Goal: Task Accomplishment & Management: Manage account settings

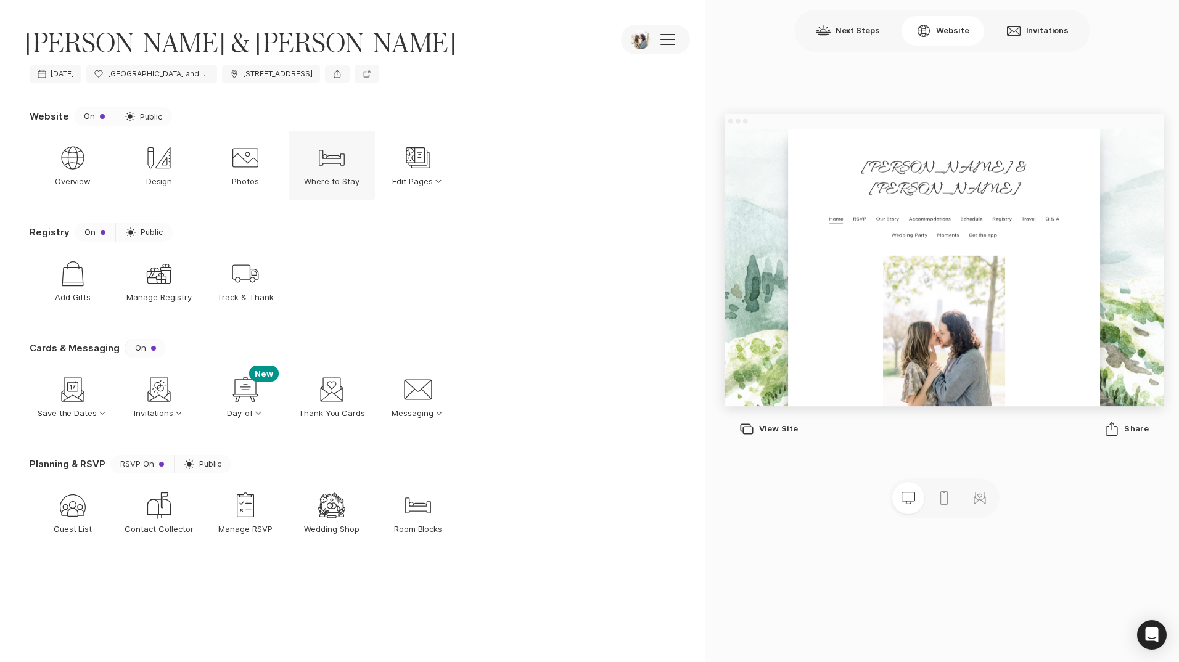
click at [342, 173] on icon "Bed" at bounding box center [332, 158] width 30 height 30
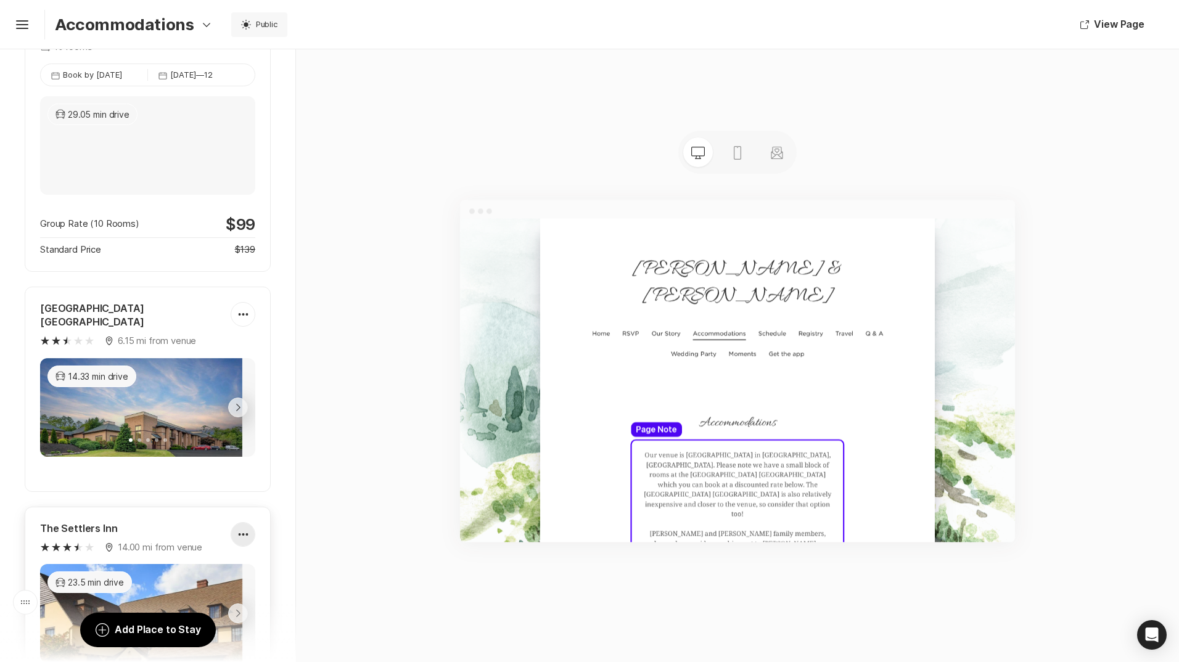
scroll to position [247, 0]
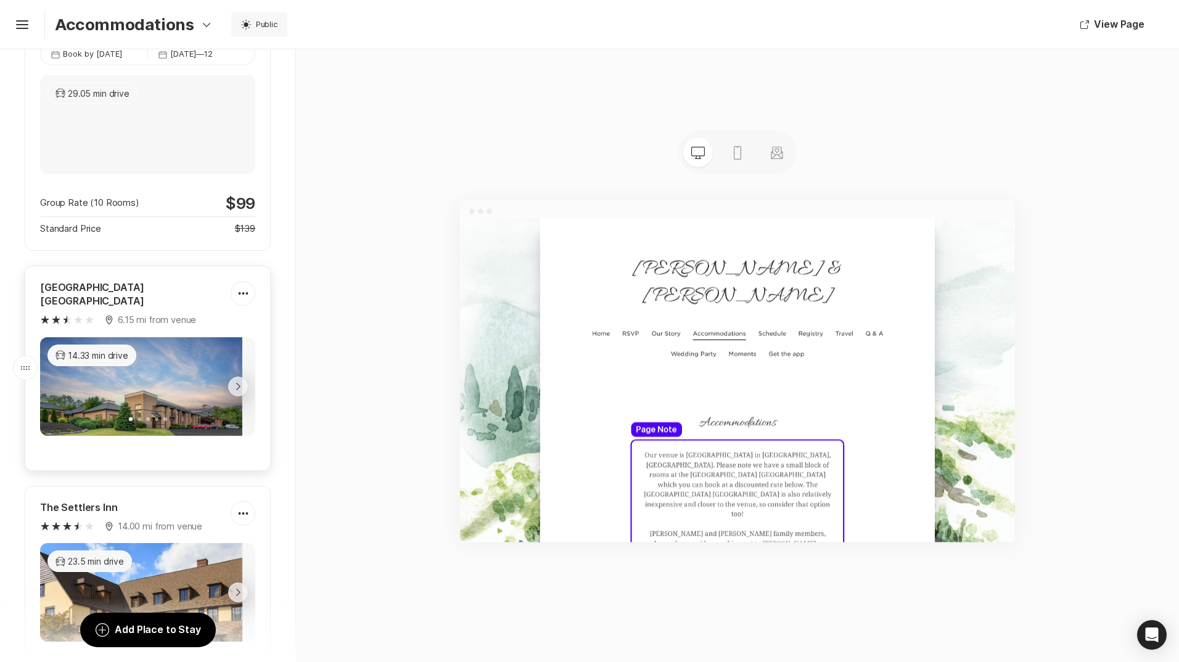
click at [119, 346] on img at bounding box center [141, 404] width 202 height 135
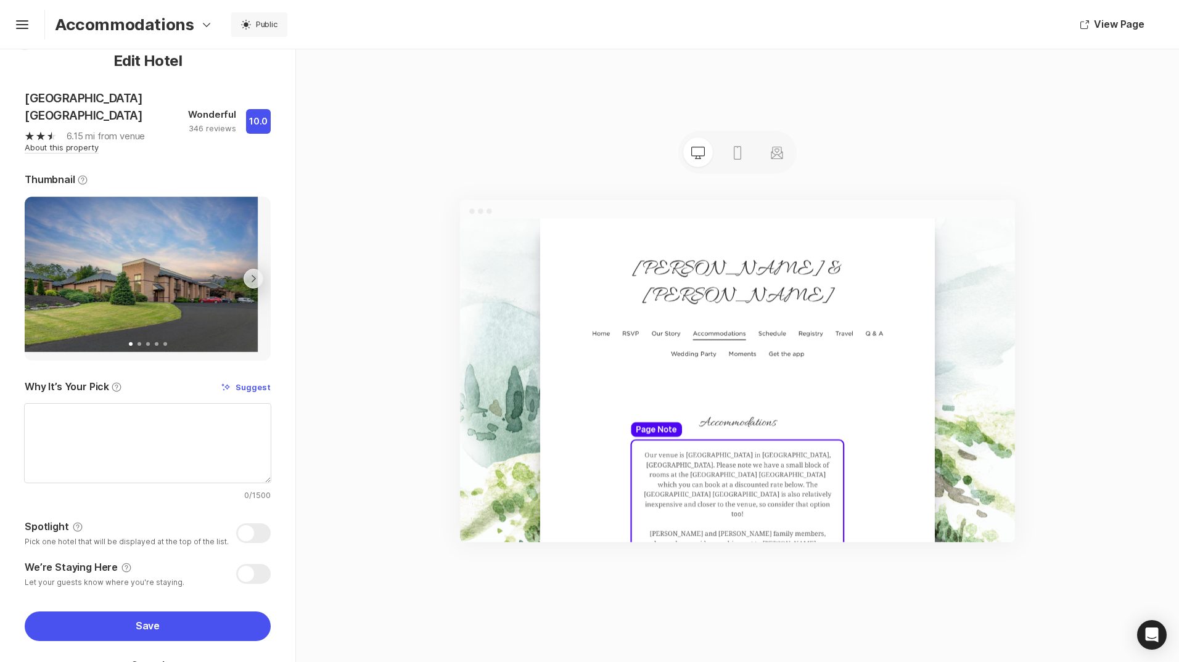
scroll to position [0, 0]
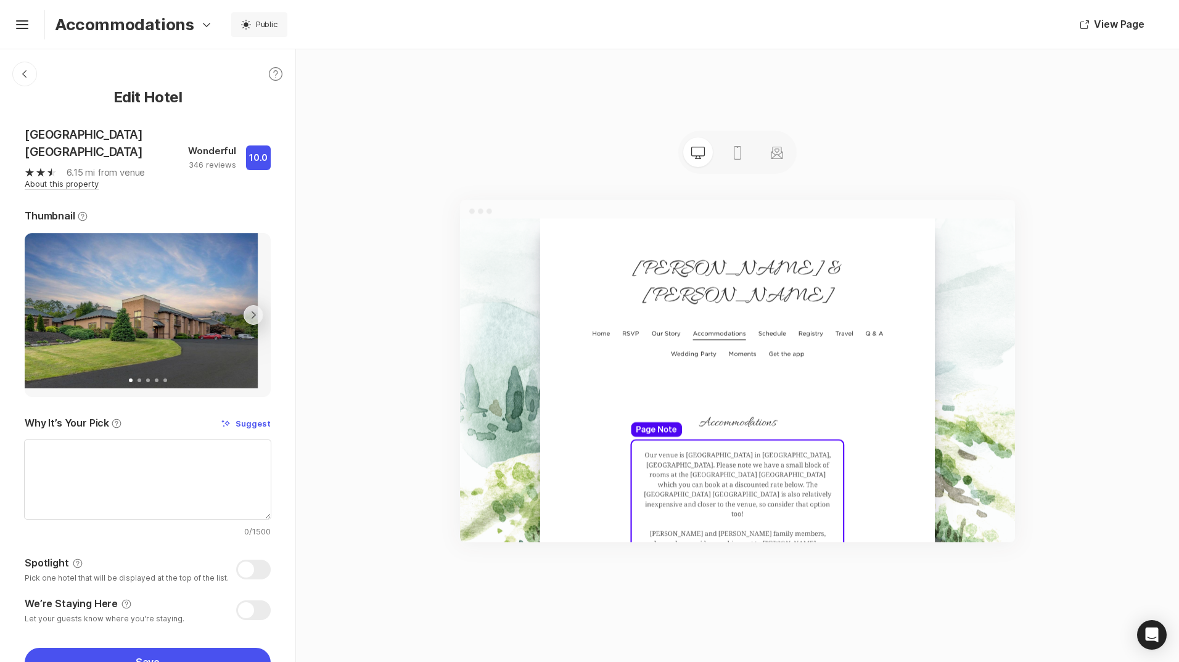
click at [56, 182] on p "About this property" at bounding box center [62, 184] width 74 height 10
click at [26, 77] on icon at bounding box center [24, 73] width 4 height 7
